Goal: Information Seeking & Learning: Learn about a topic

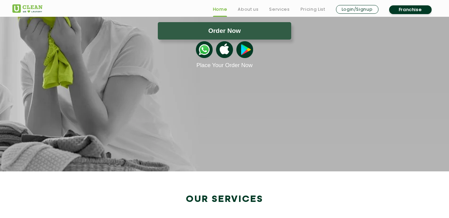
scroll to position [119, 0]
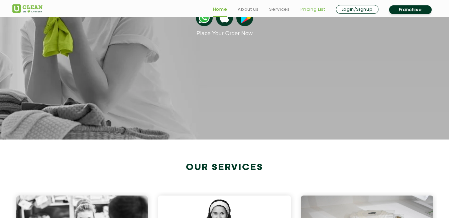
click at [317, 7] on link "Pricing List" at bounding box center [313, 9] width 25 height 8
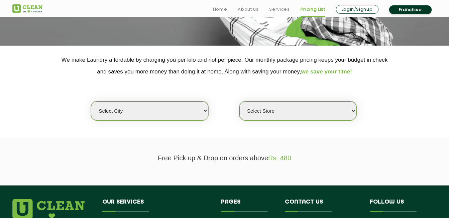
scroll to position [113, 0]
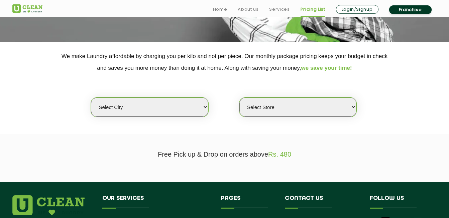
click at [205, 107] on select "Select city [GEOGRAPHIC_DATA] [GEOGRAPHIC_DATA] [GEOGRAPHIC_DATA] [GEOGRAPHIC_D…" at bounding box center [149, 106] width 117 height 19
select select "2"
click at [91, 97] on select "Select city [GEOGRAPHIC_DATA] [GEOGRAPHIC_DATA] [GEOGRAPHIC_DATA] [GEOGRAPHIC_D…" at bounding box center [149, 106] width 117 height 19
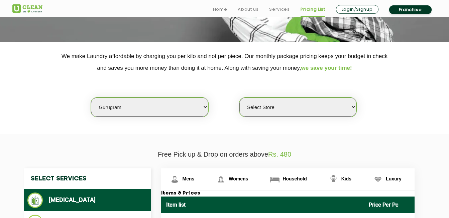
click at [352, 107] on select "Select Store [GEOGRAPHIC_DATA] Sector 66 [GEOGRAPHIC_DATA] Phase [GEOGRAPHIC_DA…" at bounding box center [298, 106] width 117 height 19
select select "374"
click at [240, 97] on select "Select Store [GEOGRAPHIC_DATA] Sector 66 [GEOGRAPHIC_DATA] Phase [GEOGRAPHIC_DA…" at bounding box center [298, 106] width 117 height 19
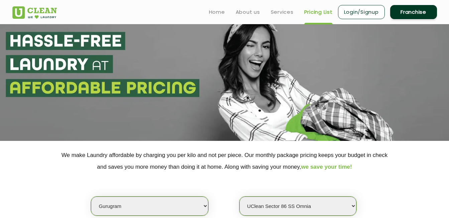
scroll to position [0, 0]
